Goal: Check status: Check status

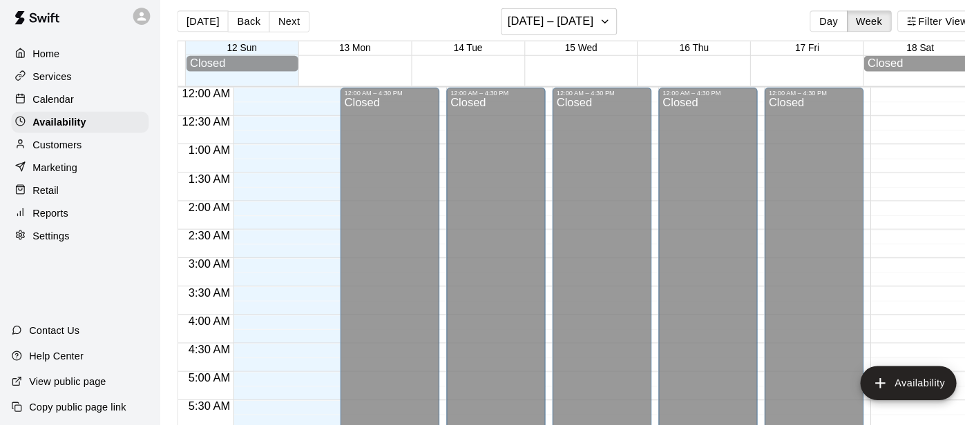
scroll to position [892, 0]
